Goal: Communication & Community: Answer question/provide support

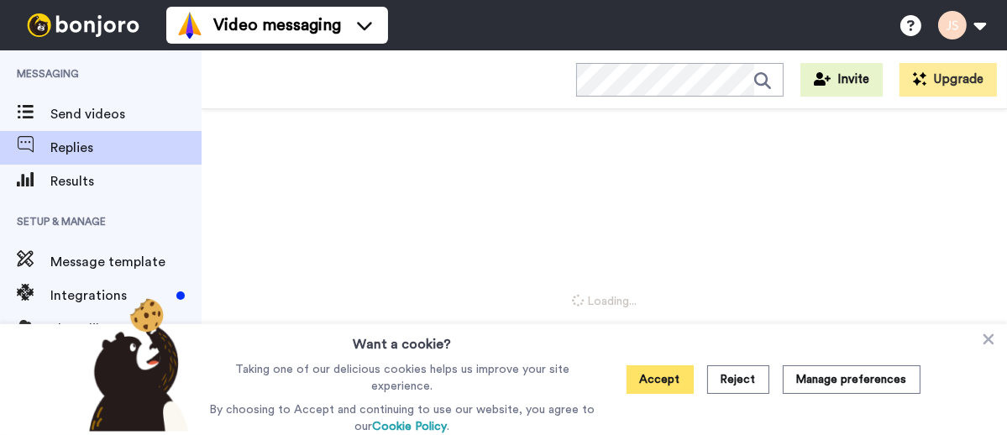
click at [659, 385] on button "Accept" at bounding box center [659, 379] width 67 height 29
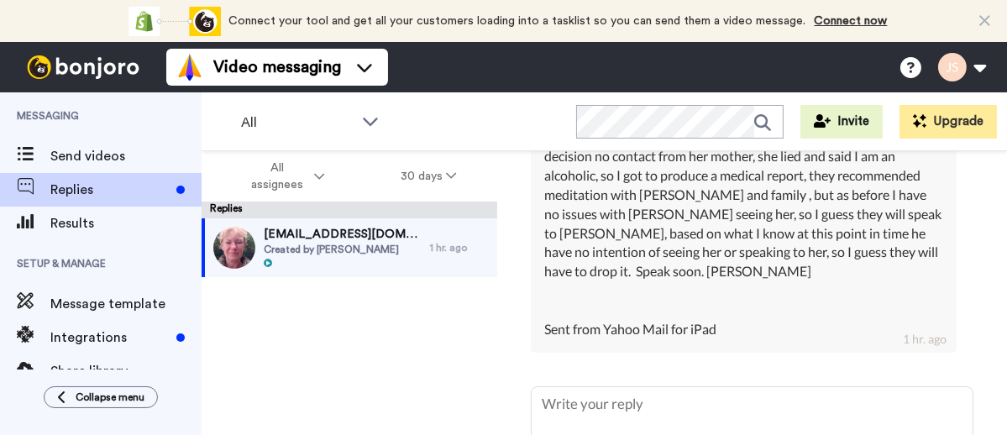
scroll to position [557, 0]
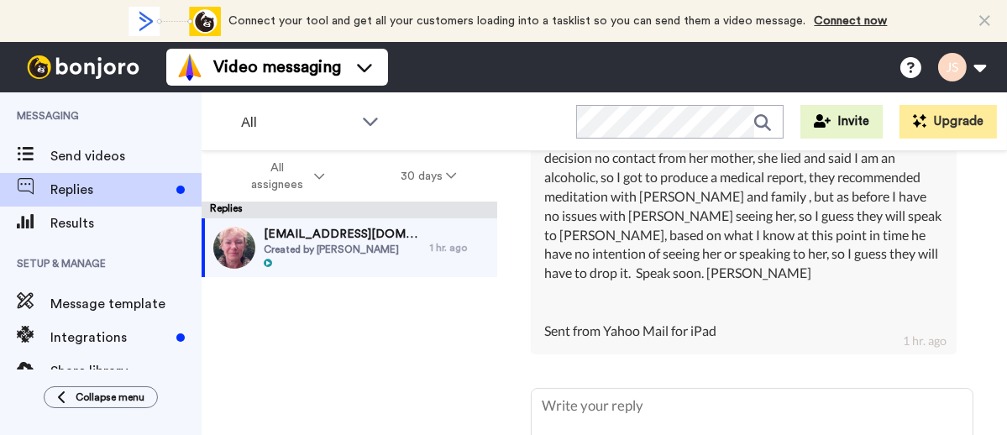
type textarea "T"
type textarea "x"
type textarea "Th"
type textarea "x"
type textarea "Tha"
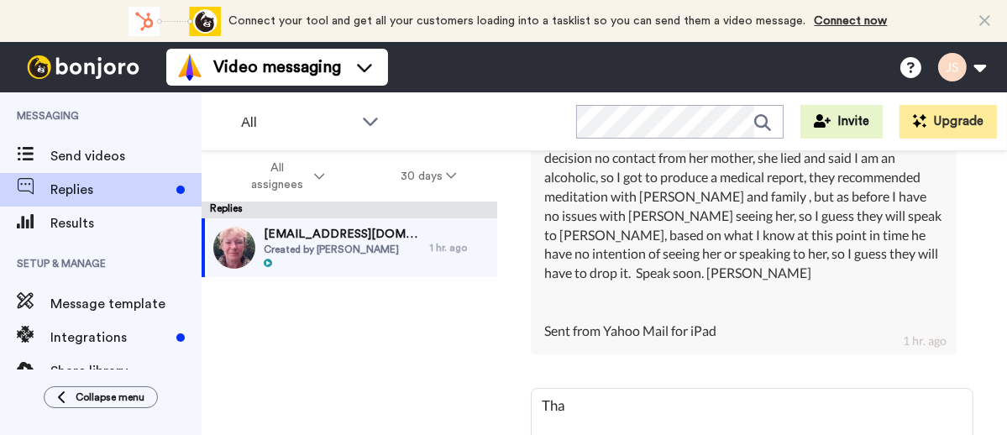
type textarea "x"
type textarea "That"
type textarea "x"
type textarea "That so"
type textarea "x"
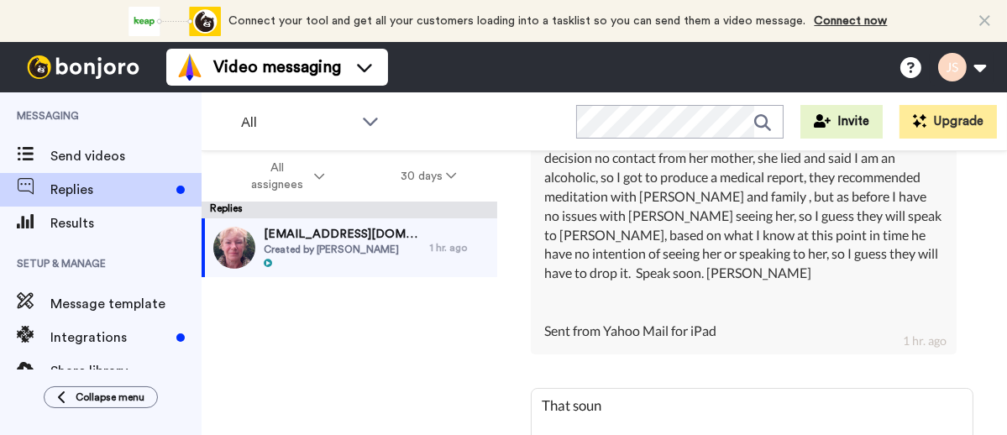
type textarea "That sound"
type textarea "x"
type textarea "That sounds li"
type textarea "x"
type textarea "That sounds like a v"
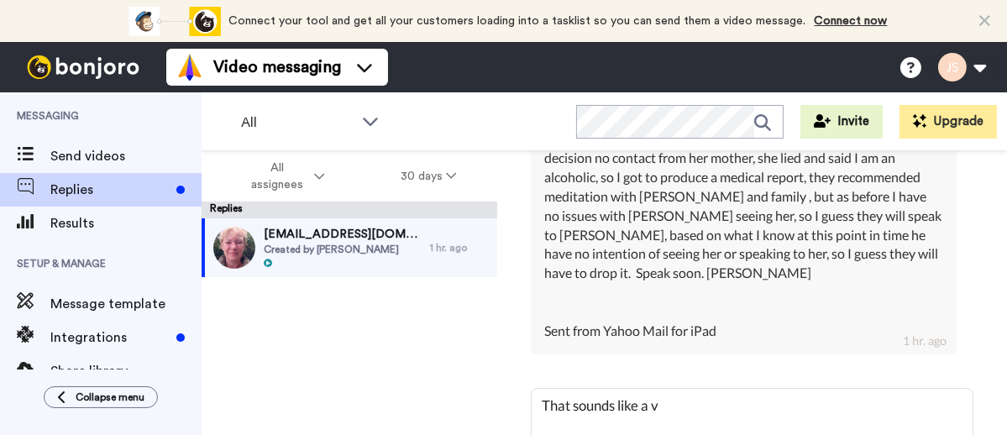
type textarea "x"
type textarea "That sounds like a ver"
type textarea "x"
type textarea "That sounds like a very"
type textarea "x"
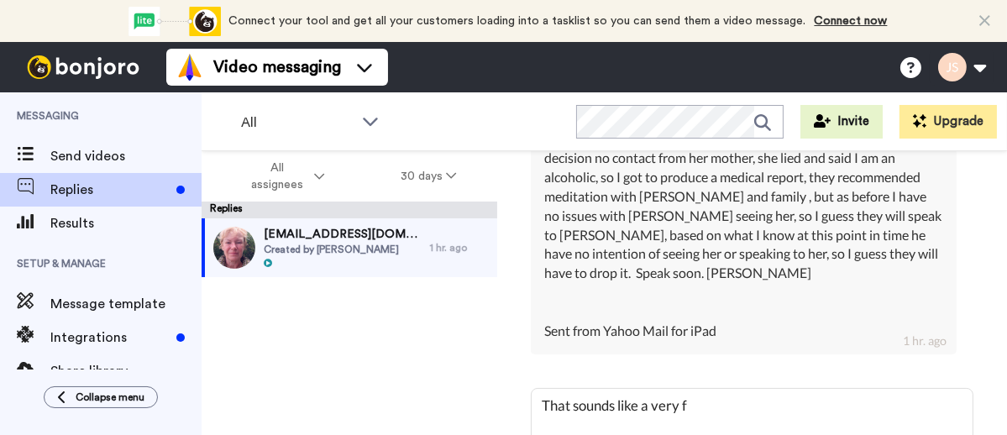
type textarea "That sounds like a very fa"
type textarea "x"
type textarea "That sounds like a very fac"
type textarea "x"
type textarea "That sounds like a very facv"
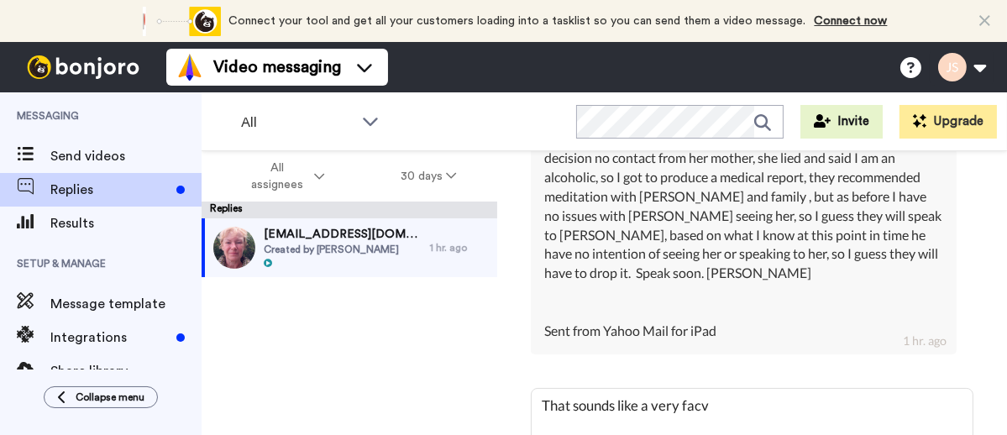
type textarea "x"
type textarea "That sounds like a very facvo"
type textarea "x"
type textarea "That sounds like a very facvou"
type textarea "x"
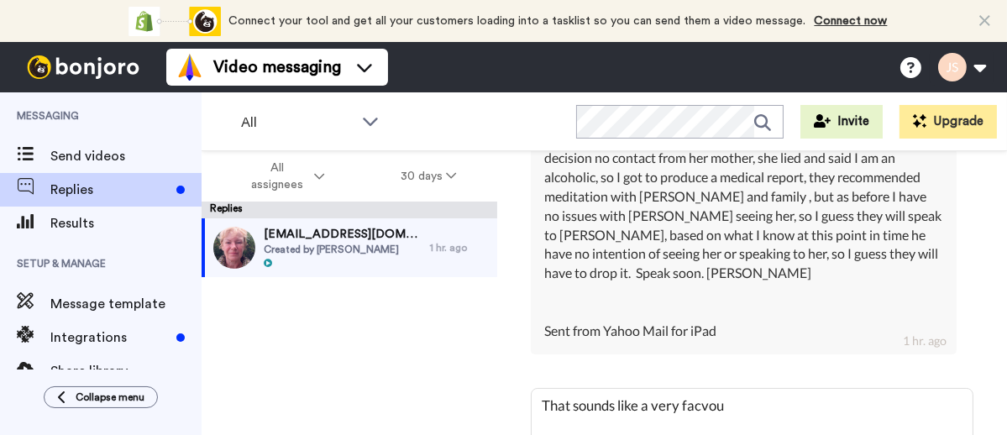
type textarea "That sounds like a very facvour"
type textarea "x"
type textarea "That sounds like a very facvoura"
type textarea "x"
type textarea "That sounds like a very facvourab"
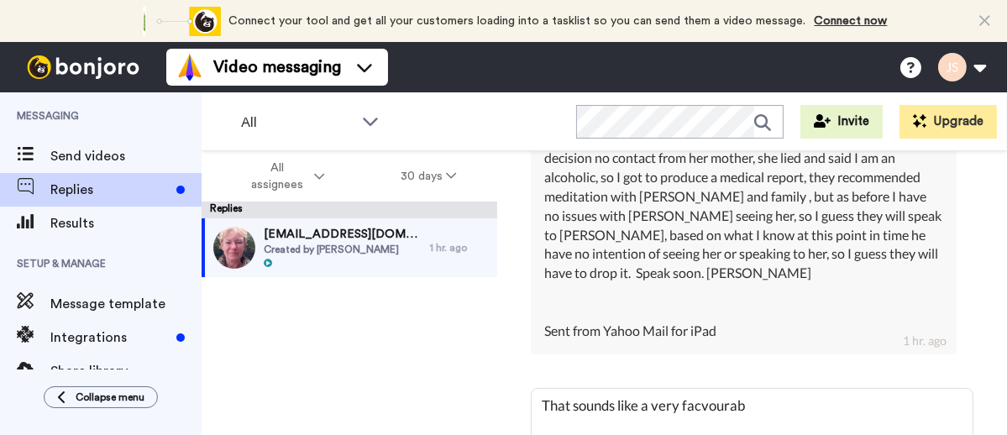
type textarea "x"
type textarea "That sounds like a very facvourabl"
type textarea "x"
type textarea "That sounds like a very facvourable"
type textarea "x"
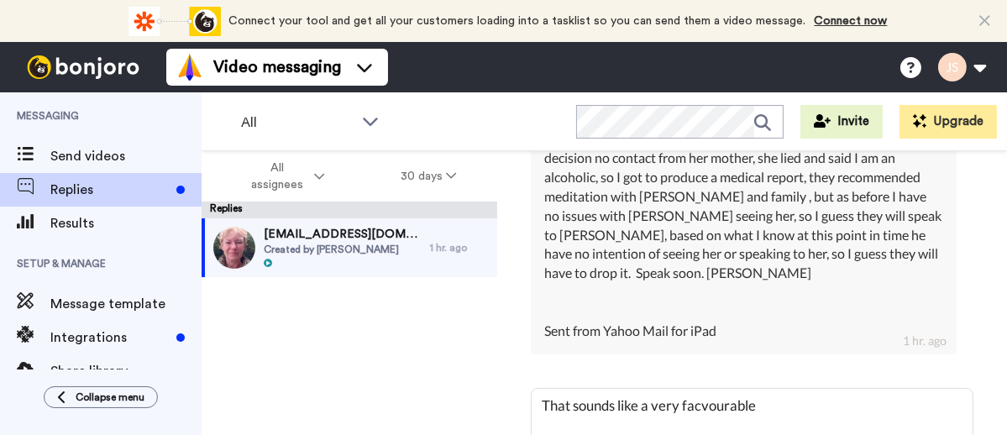
type textarea "That sounds like a very facvourable"
type textarea "x"
type textarea "That sounds like a very facvourable w"
type textarea "x"
type textarea "That sounds like a very facvourable wa"
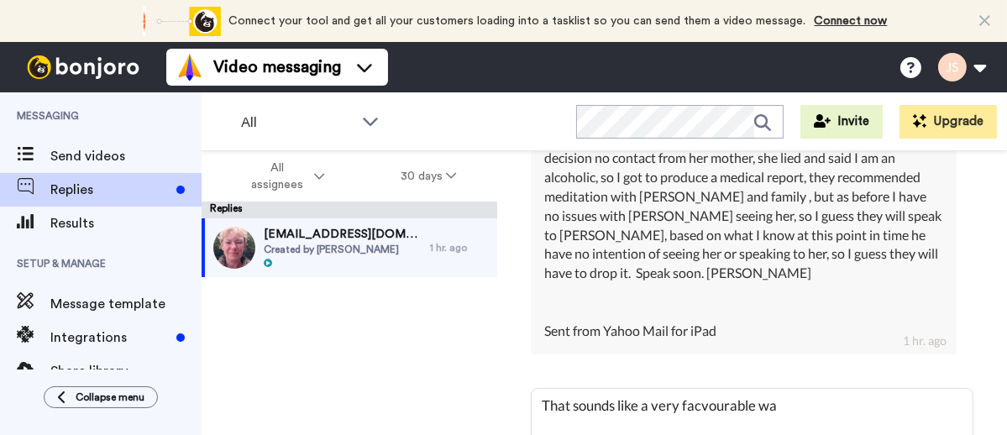
type textarea "x"
type textarea "That sounds like a very facvourable way"
type textarea "x"
type textarea "That sounds like a very facvourable way"
type textarea "x"
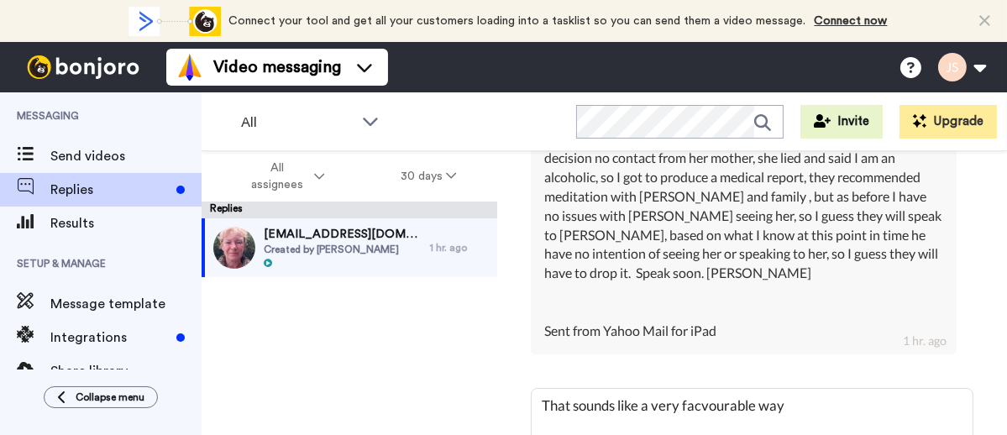
type textarea "That sounds like a very facvourable way f"
type textarea "x"
type textarea "That sounds like a very facvourable way fo"
type textarea "x"
type textarea "That sounds like a very facvourable way for"
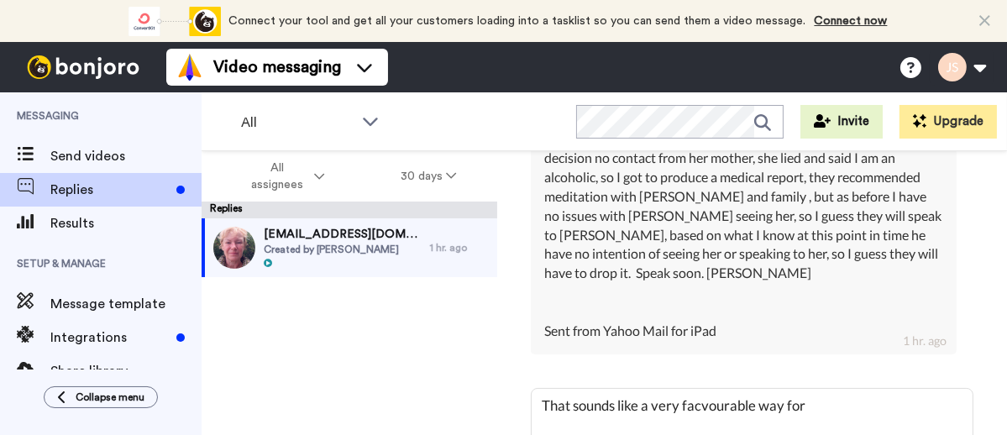
type textarea "x"
type textarea "That sounds like a very facvourable way forw"
type textarea "x"
type textarea "That sounds like a very facvourable way forwa"
type textarea "x"
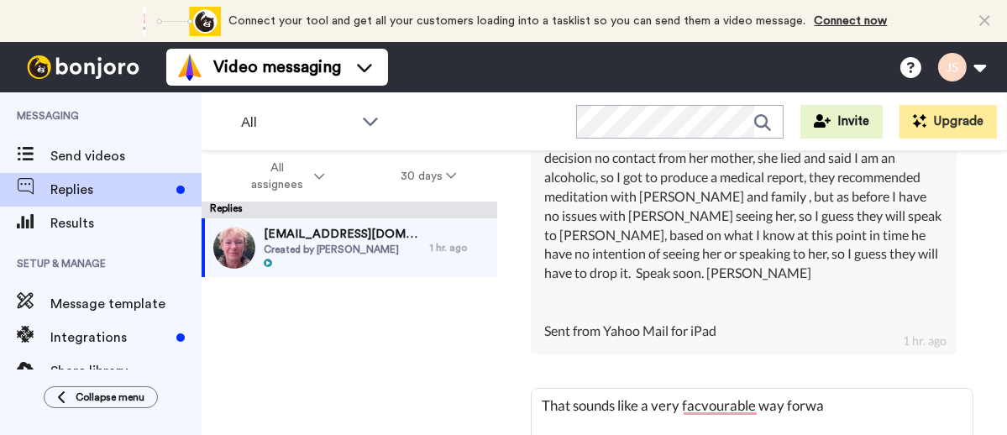
type textarea "That sounds like a very facvourable way forwar"
type textarea "x"
type textarea "That sounds like a very facvourable way forward"
type textarea "x"
type textarea "That sounds like a very facvourable way forward."
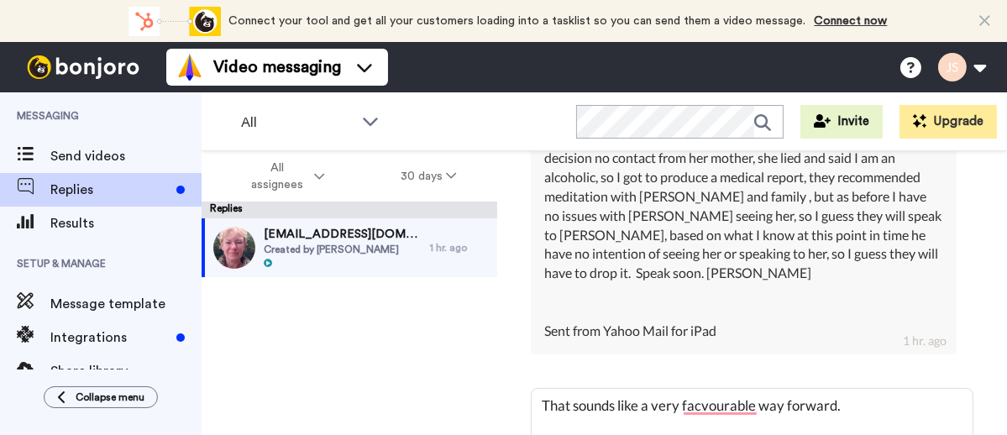
type textarea "x"
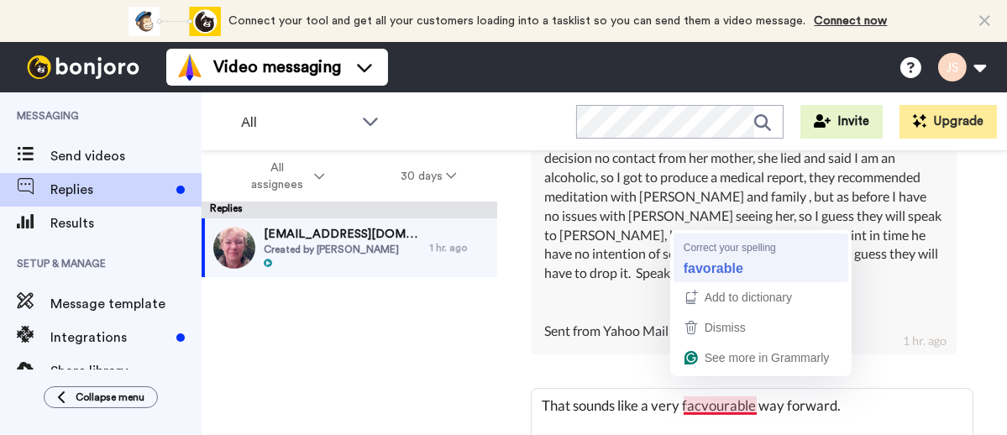
type textarea "That sounds like a very facvourable way forward."
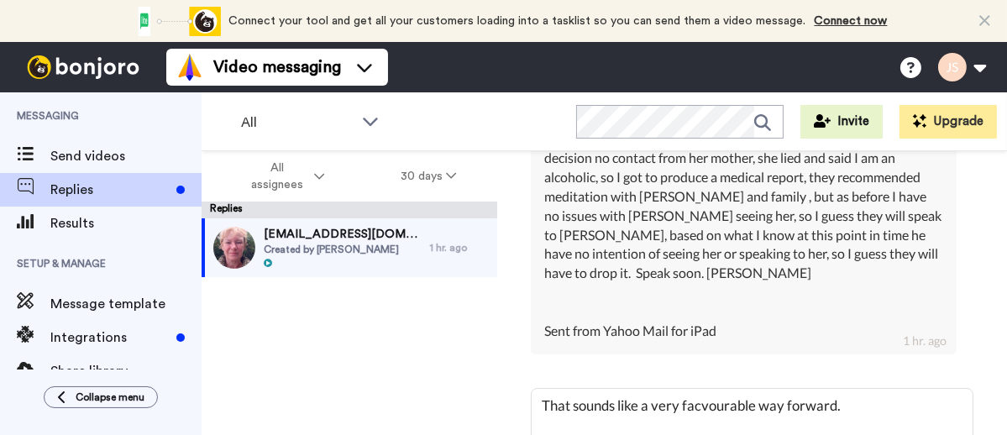
type textarea "x"
type textarea "That sounds like a very favorable way forward."
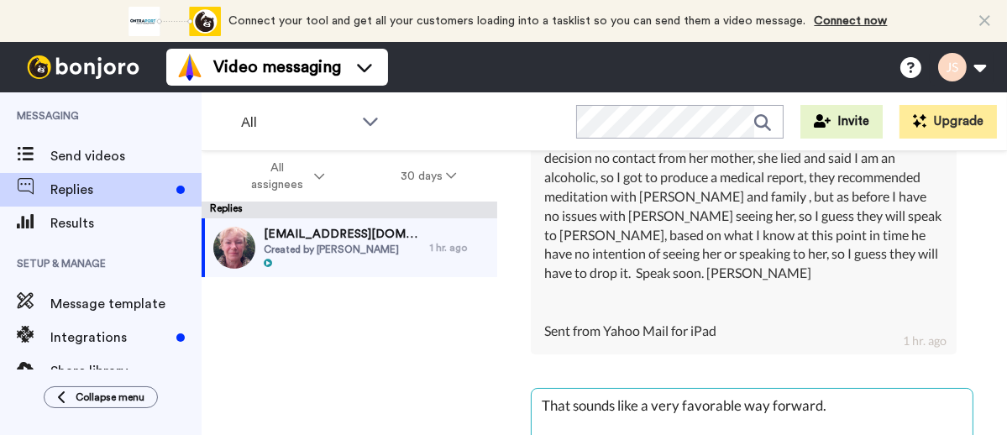
click at [836, 389] on textarea "That sounds like a very favorable way forward." at bounding box center [751, 442] width 441 height 107
type textarea "x"
type textarea "That sounds like a very favorable way forward. W"
type textarea "x"
type textarea "That sounds like a very favorable way forward. We"
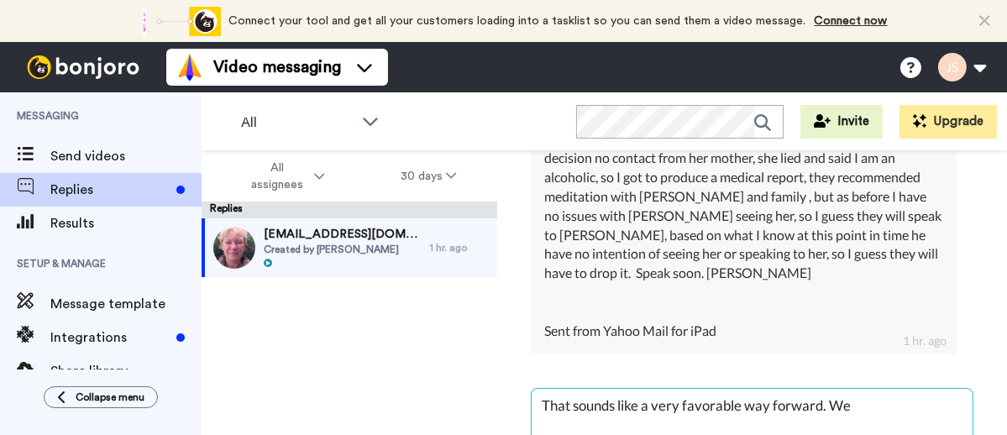
type textarea "x"
type textarea "That sounds like a very favorable way forward. Wel"
type textarea "x"
type textarea "That sounds like a very favorable way forward. Well"
type textarea "x"
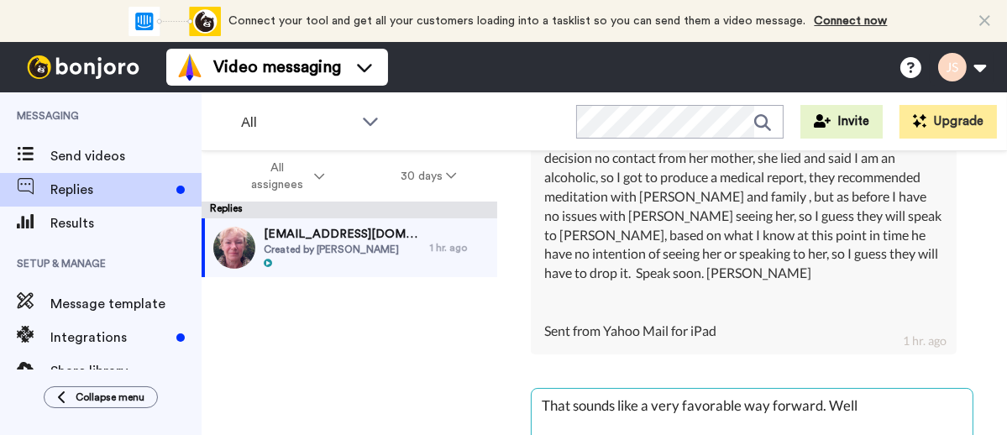
type textarea "That sounds like a very favorable way forward. Well"
type textarea "x"
type textarea "That sounds like a very favorable way forward. Well do"
type textarea "x"
type textarea "That sounds like a very favorable way forward. Well don"
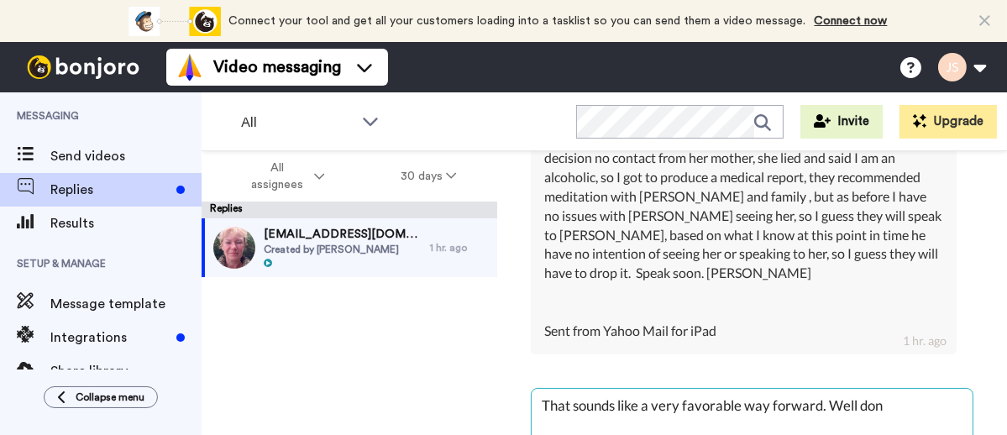
type textarea "x"
type textarea "That sounds like a very favorable way forward. Well done"
type textarea "x"
type textarea "That sounds like a very favorable way forward. Well done"
type textarea "x"
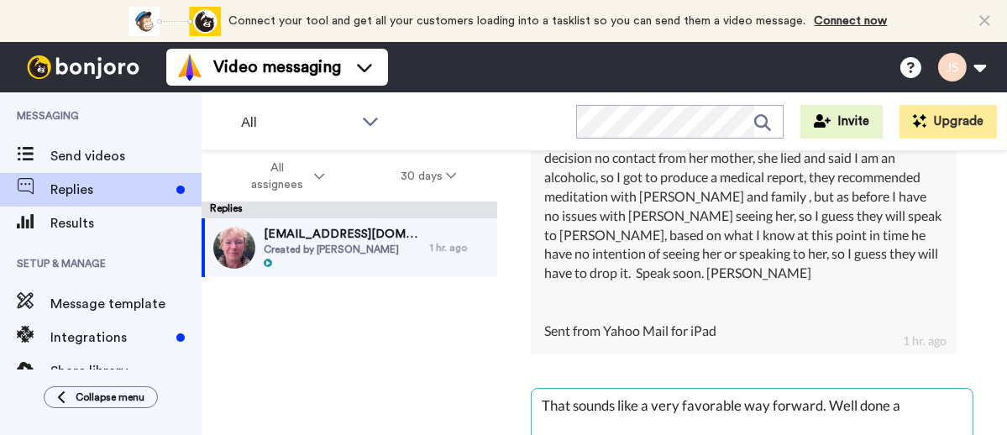
type textarea "That sounds like a very favorable way forward. Well done an"
type textarea "x"
type textarea "That sounds like a very favorable way forward. Well done and"
type textarea "x"
type textarea "That sounds like a very favorable way forward. Well done and I"
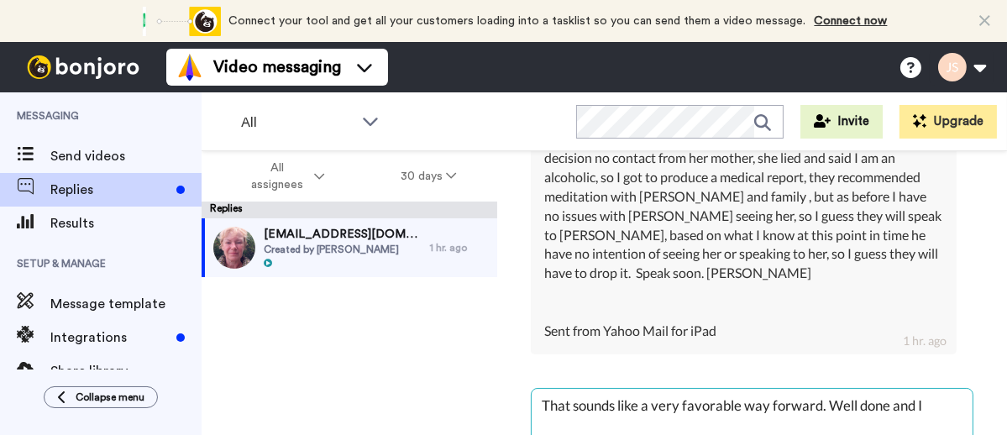
type textarea "x"
type textarea "That sounds like a very favorable way forward. Well done and I"
type textarea "x"
type textarea "That sounds like a very favorable way forward. Well done and I"
type textarea "x"
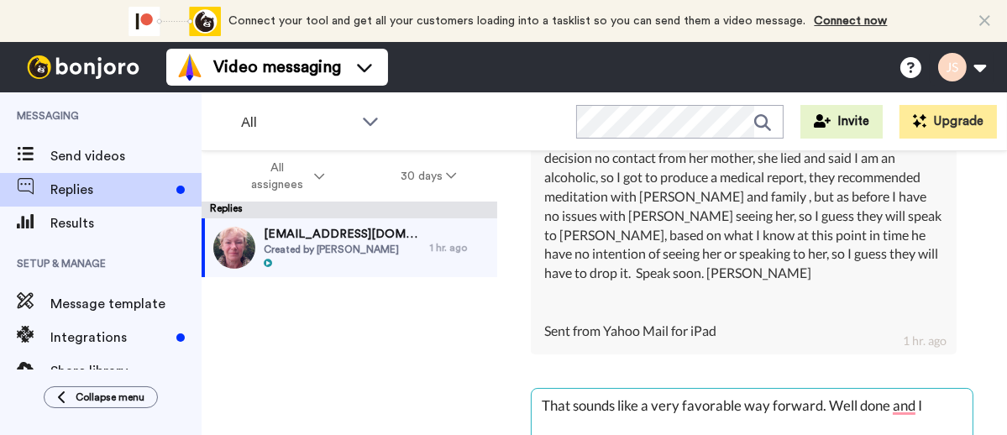
type textarea "That sounds like a very favorable way forward. Well done and I'"
type textarea "x"
type textarea "That sounds like a very favorable way forward. Well done and I'm"
type textarea "x"
type textarea "That sounds like a very favorable way forward. Well done and I'm"
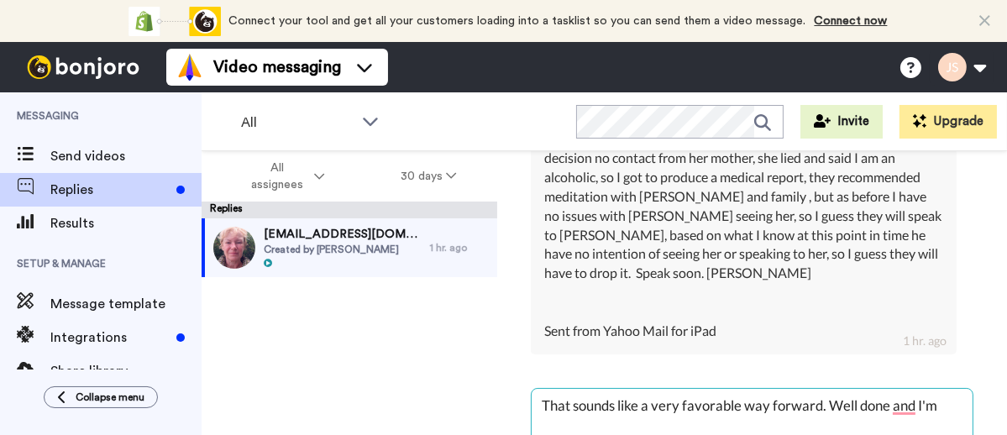
type textarea "x"
type textarea "That sounds like a very favorable way forward. Well done and I'm s"
type textarea "x"
type textarea "That sounds like a very favorable way forward. Well done and I'm su"
type textarea "x"
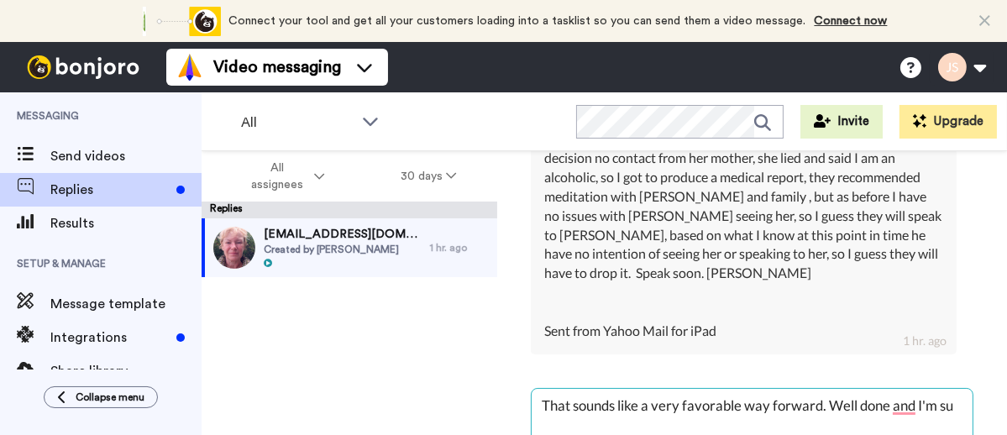
type textarea "That sounds like a very favorable way forward. Well done and I'm sur"
type textarea "x"
type textarea "That sounds like a very favorable way forward. Well done and I'm sure"
type textarea "x"
type textarea "That sounds like a very favorable way forward. Well done and I'm sure"
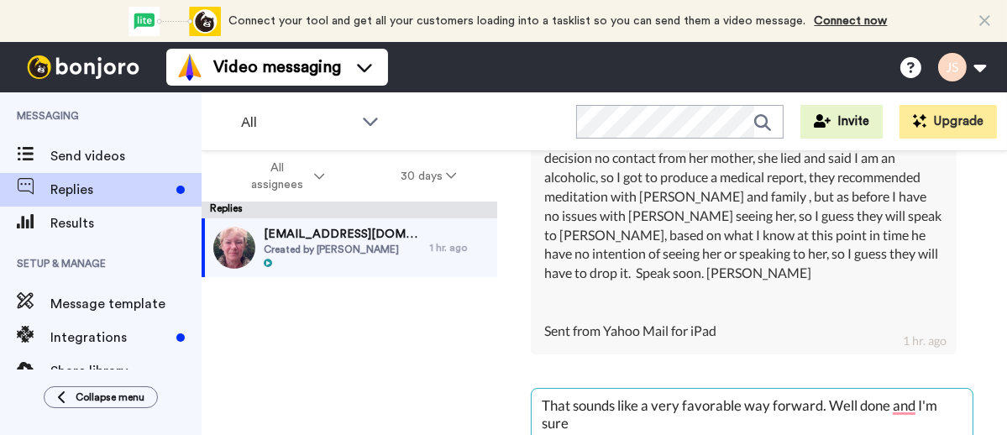
type textarea "x"
type textarea "That sounds like a very favorable way forward. Well done and I'm sure t"
type textarea "x"
type textarea "That sounds like a very favorable way forward. Well done and I'm sure th"
type textarea "x"
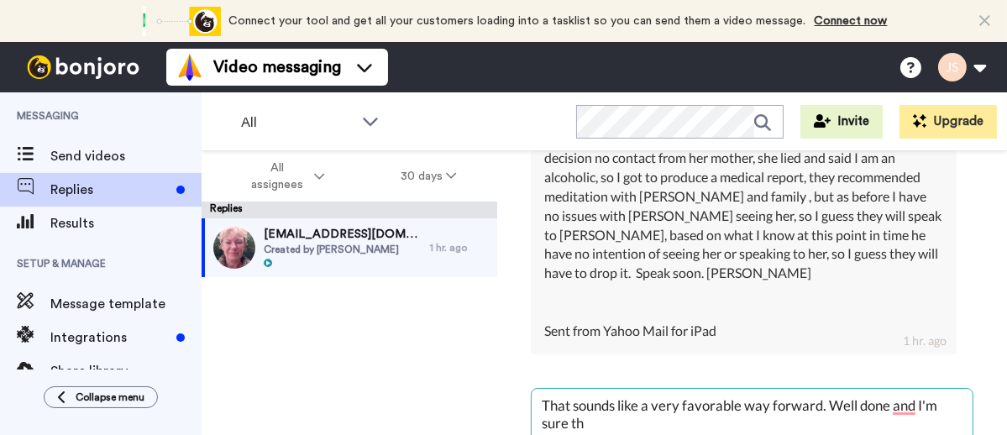
type textarea "That sounds like a very favorable way forward. Well done and I'm sure thi"
type textarea "x"
type textarea "That sounds like a very favorable way forward. Well done and I'm sure thin"
type textarea "x"
type textarea "That sounds like a very favorable way forward. Well done and I'm sure thing"
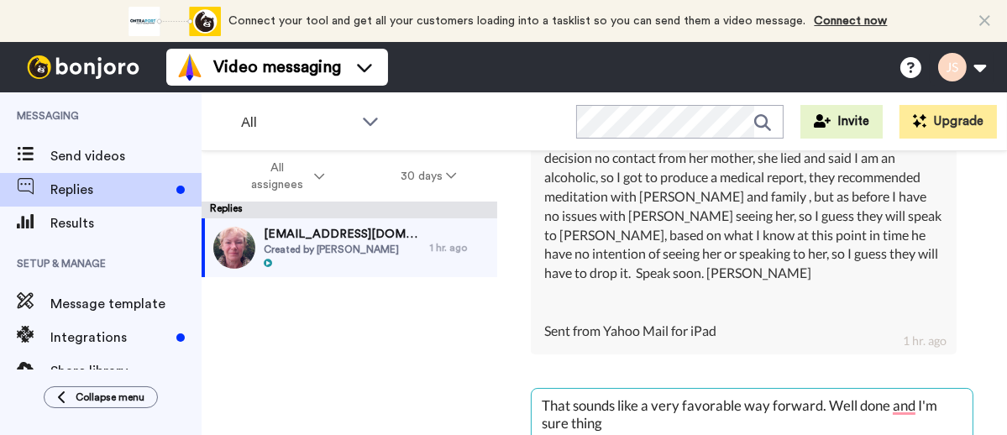
type textarea "x"
type textarea "That sounds like a very favorable way forward. Well done and I'm sure things"
type textarea "x"
type textarea "That sounds like a very favorable way forward. Well done and I'm sure things"
type textarea "x"
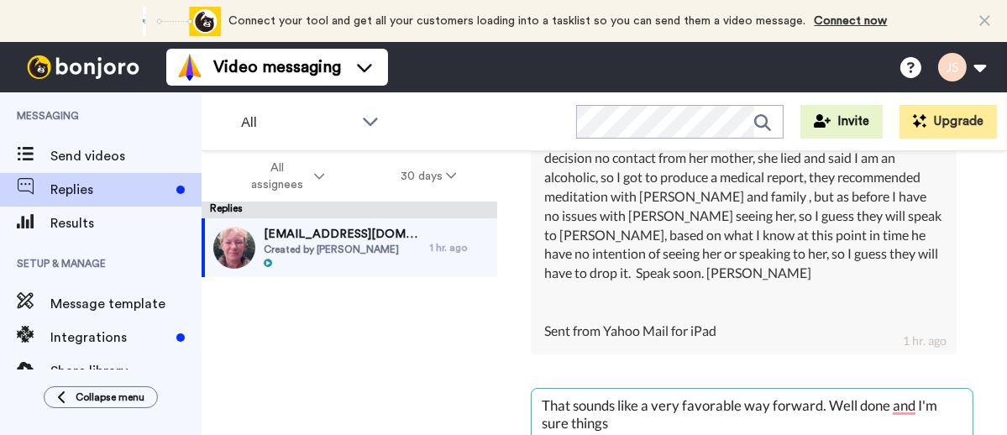
type textarea "That sounds like a very favorable way forward. Well done and I'm sure things f"
type textarea "x"
type textarea "That sounds like a very favorable way forward. Well done and I'm sure things fe"
type textarea "x"
type textarea "That sounds like a very favorable way forward. Well done and I'm sure things fee"
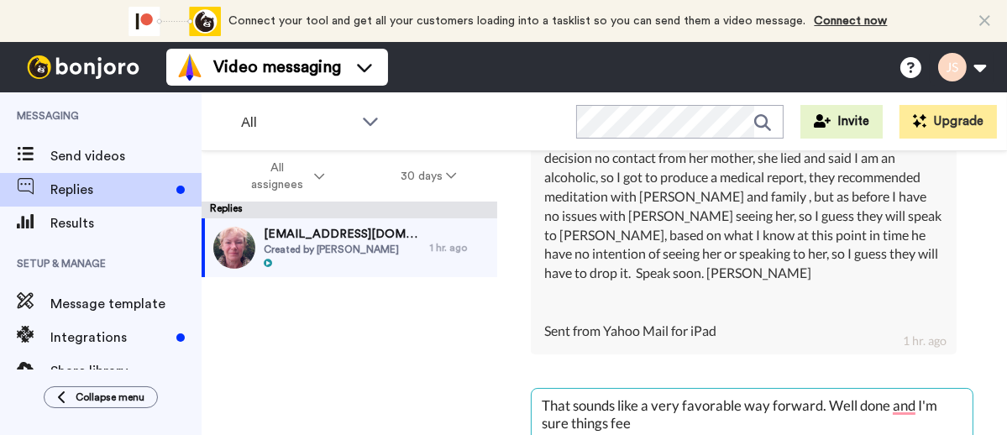
type textarea "x"
type textarea "That sounds like a very favorable way forward. Well done and I'm sure things fe…"
type textarea "x"
type textarea "That sounds like a very favorable way forward. Well done and I'm sure things fe…"
type textarea "x"
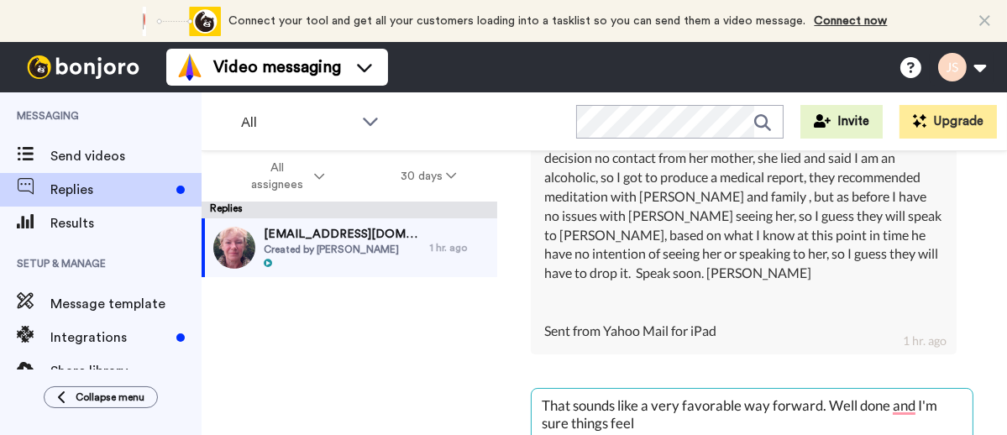
type textarea "That sounds like a very favorable way forward. Well done and I'm sure things fe…"
type textarea "x"
type textarea "That sounds like a very favorable way forward. Well done and I'm sure things fe…"
type textarea "x"
type textarea "That sounds like a very favorable way forward. Well done and I'm sure things fe…"
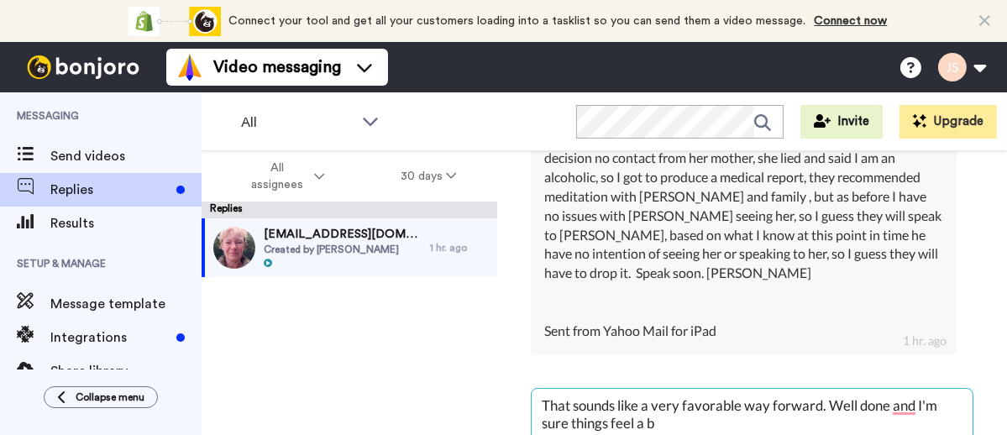
type textarea "x"
type textarea "That sounds like a very favorable way forward. Well done and I'm sure things fe…"
type textarea "x"
type textarea "That sounds like a very favorable way forward. Well done and I'm sure things fe…"
type textarea "x"
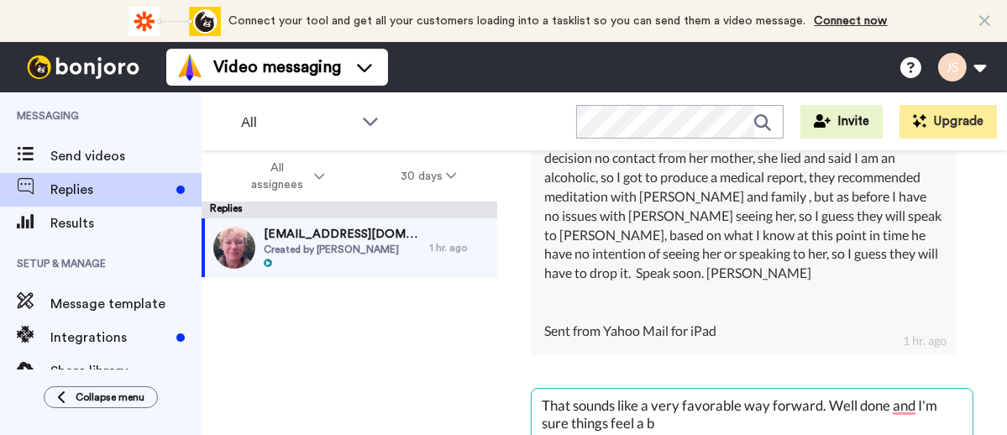
type textarea "That sounds like a very favorable way forward. Well done and I'm sure things fe…"
type textarea "x"
type textarea "That sounds like a very favorable way forward. Well done and I'm sure things fe…"
type textarea "x"
type textarea "That sounds like a very favorable way forward. Well done and I'm sure things fe…"
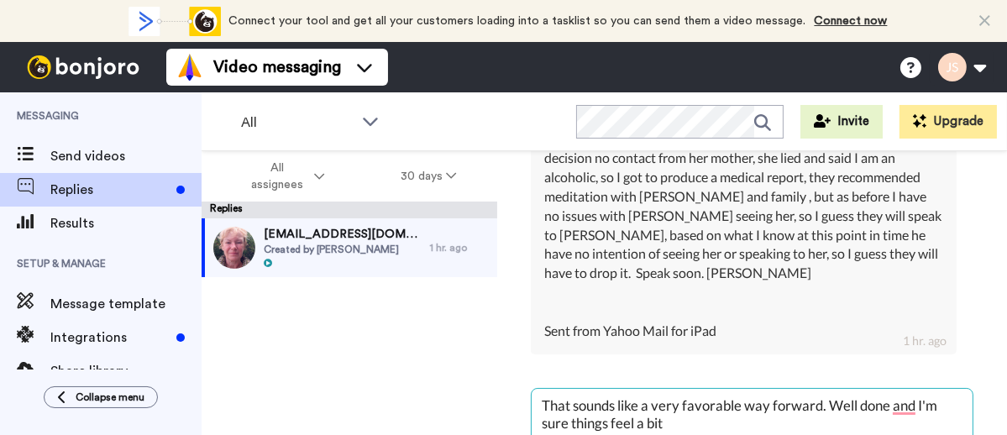
type textarea "x"
type textarea "That sounds like a very favorable way forward. Well done and I'm sure things fe…"
type textarea "x"
type textarea "That sounds like a very favorable way forward. Well done and I'm sure things fe…"
type textarea "x"
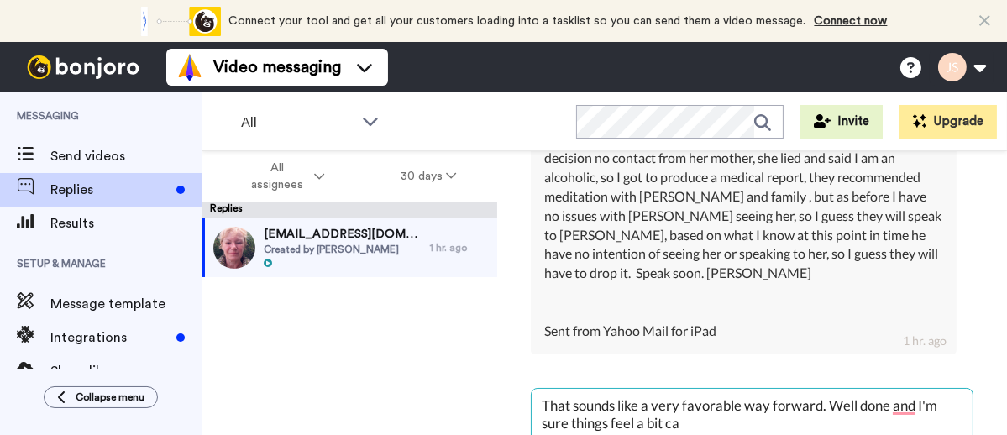
type textarea "That sounds like a very favorable way forward. Well done and I'm sure things fe…"
type textarea "x"
type textarea "That sounds like a very favorable way forward. Well done and I'm sure things fe…"
type textarea "x"
type textarea "That sounds like a very favorable way forward. Well done and I'm sure things fe…"
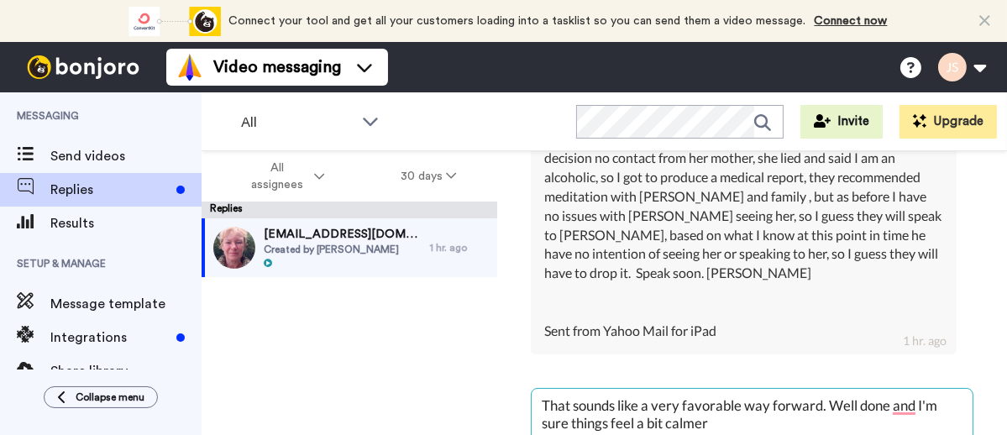
type textarea "x"
type textarea "That sounds like a very favorable way forward. Well done and I'm sure things fe…"
type textarea "x"
type textarea "That sounds like a very favorable way forward. Well done and I'm sure things fe…"
type textarea "x"
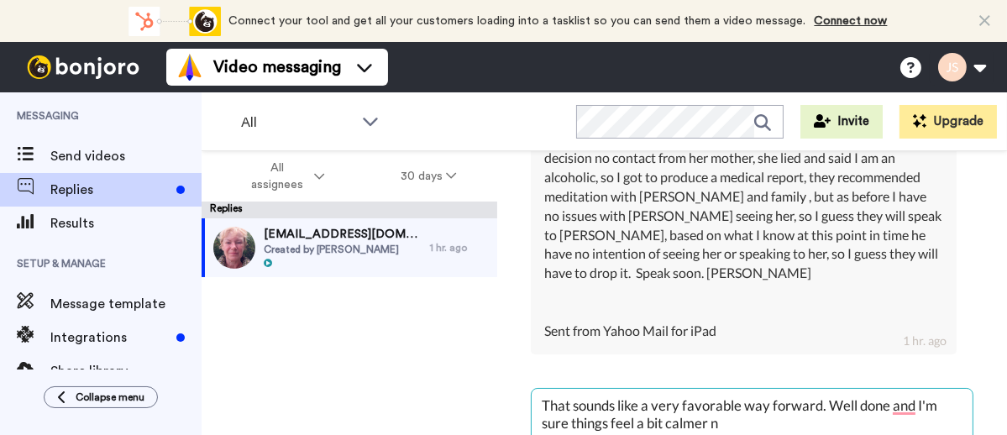
type textarea "That sounds like a very favorable way forward. Well done and I'm sure things fe…"
type textarea "x"
type textarea "That sounds like a very favorable way forward. Well done and I'm sure things fe…"
type textarea "x"
type textarea "That sounds like a very favorable way forward. Well done and I'm sure things fe…"
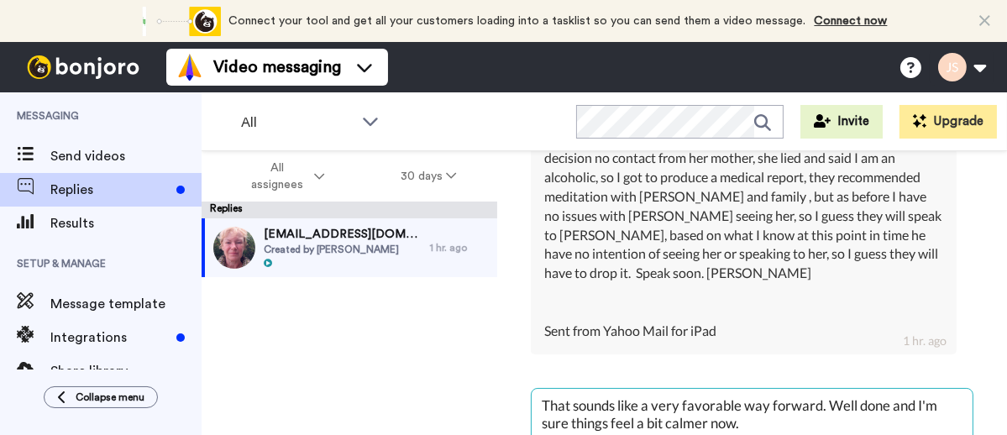
type textarea "x"
type textarea "That sounds like a very favorable way forward. Well done and I'm sure things fe…"
type textarea "x"
type textarea "That sounds like a very favorable way forward. Well done and I'm sure things fe…"
type textarea "x"
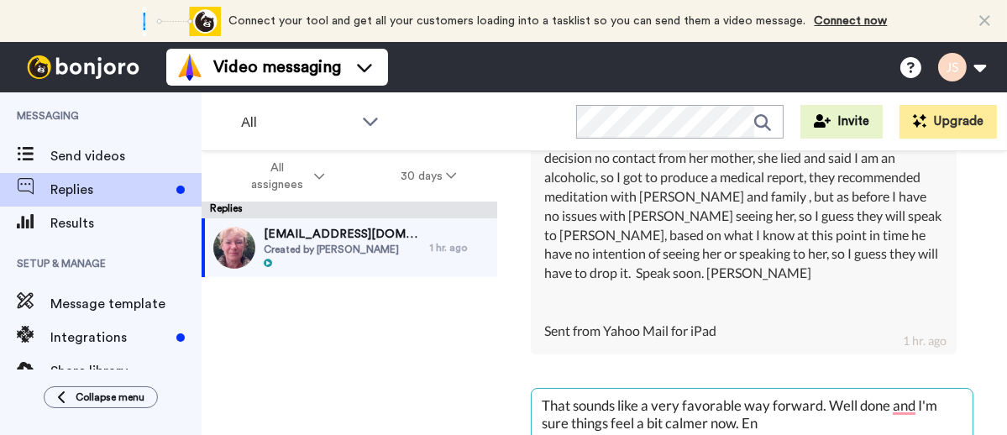
type textarea "That sounds like a very favorable way forward. Well done and I'm sure things fe…"
type textarea "x"
type textarea "That sounds like a very favorable way forward. Well done and I'm sure things fe…"
type textarea "x"
type textarea "That sounds like a very favorable way forward. Well done and I'm sure things fe…"
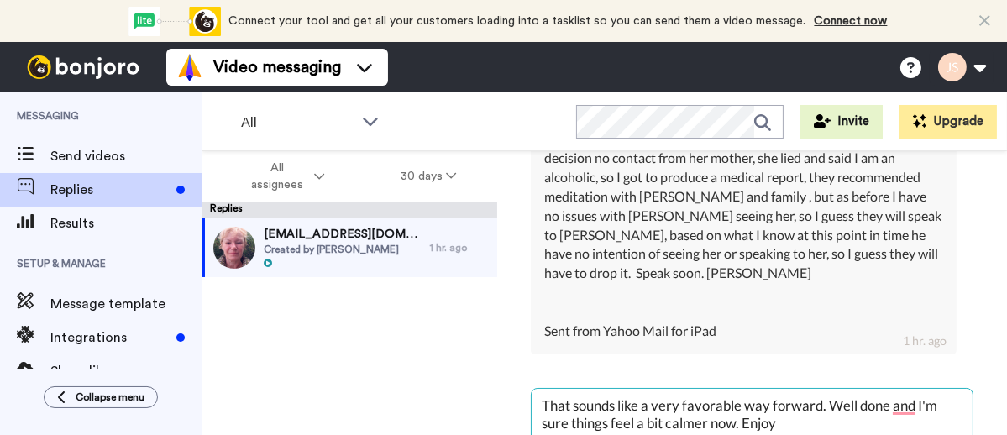
type textarea "x"
type textarea "That sounds like a very favorable way forward. Well done and I'm sure things fe…"
type textarea "x"
type textarea "That sounds like a very favorable way forward. Well done and I'm sure things fe…"
type textarea "x"
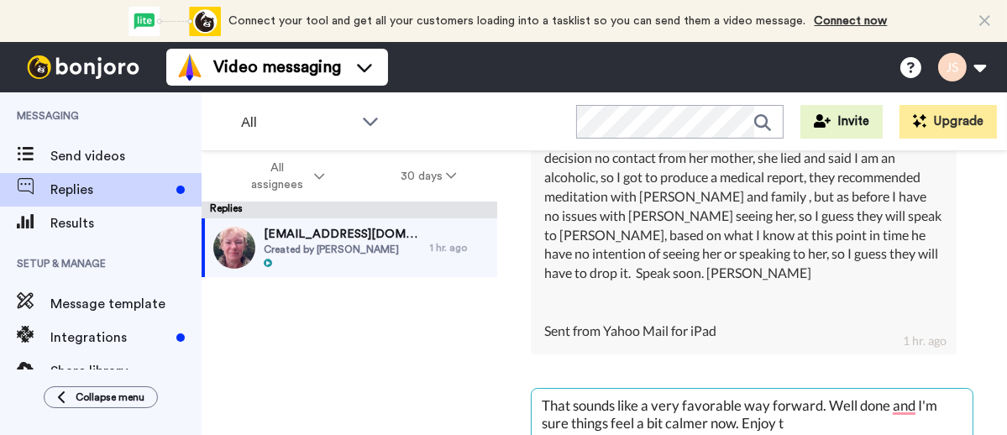
type textarea "That sounds like a very favorable way forward. Well done and I'm sure things fe…"
type textarea "x"
type textarea "That sounds like a very favorable way forward. Well done and I'm sure things fe…"
type textarea "x"
type textarea "That sounds like a very favorable way forward. Well done and I'm sure things fe…"
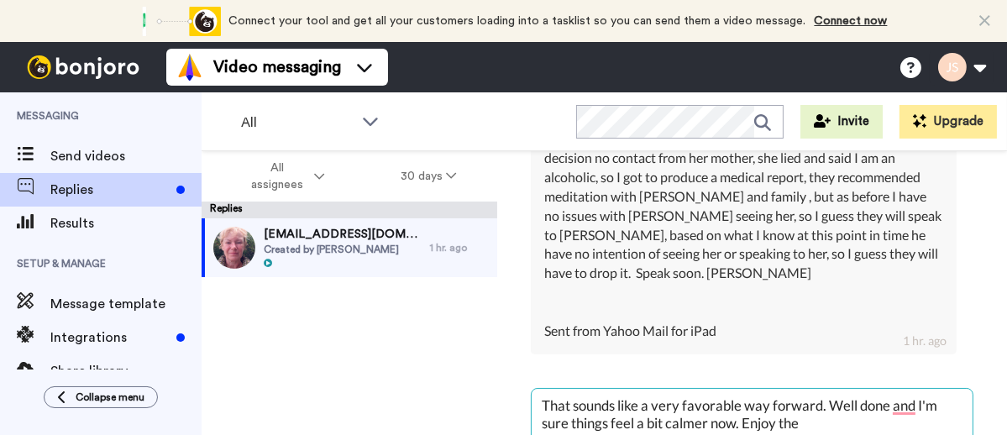
type textarea "x"
type textarea "That sounds like a very favorable way forward. Well done and I'm sure things fe…"
type textarea "x"
type textarea "That sounds like a very favorable way forward. Well done and I'm sure things fe…"
type textarea "x"
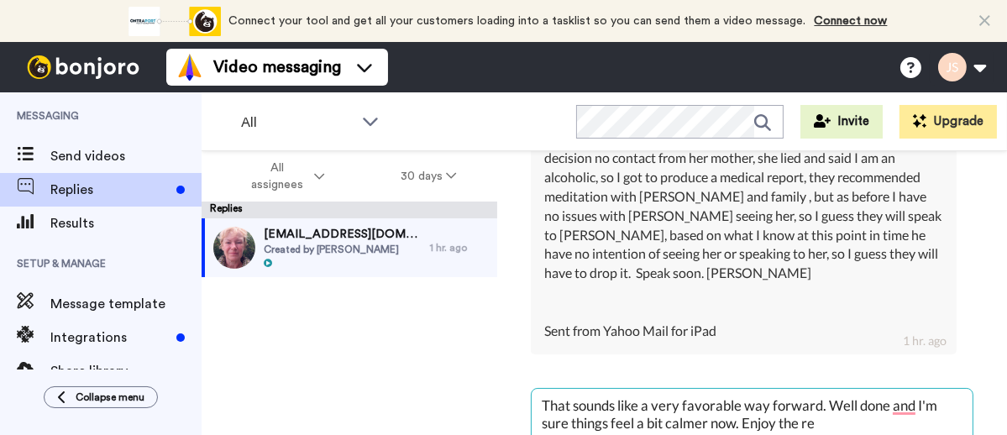
type textarea "That sounds like a very favorable way forward. Well done and I'm sure things fe…"
type textarea "x"
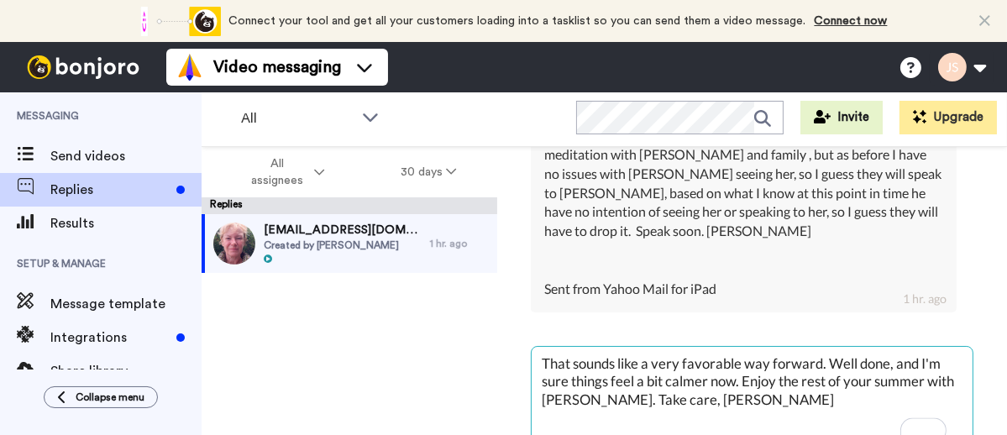
scroll to position [677, 0]
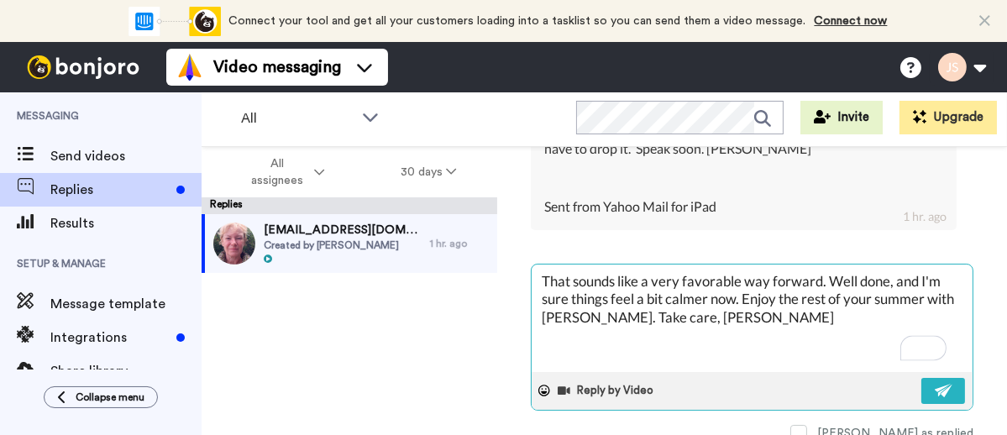
click at [750, 303] on textarea "That sounds like a very favorable way forward. Well done, and I'm sure things f…" at bounding box center [751, 317] width 441 height 107
click at [935, 384] on img at bounding box center [944, 390] width 18 height 13
